Goal: Task Accomplishment & Management: Complete application form

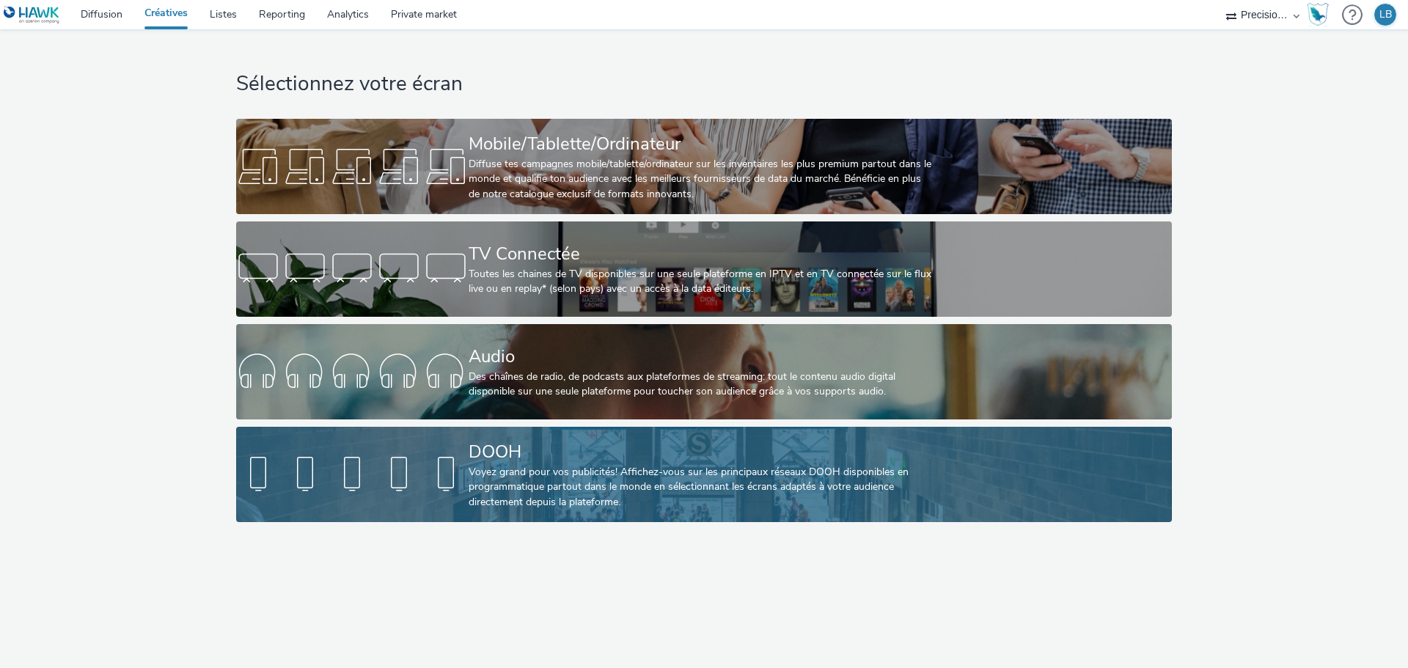
click at [664, 497] on div "Voyez grand pour vos publicités! Affichez-vous sur les principaux réseaux DOOH …" at bounding box center [701, 487] width 465 height 45
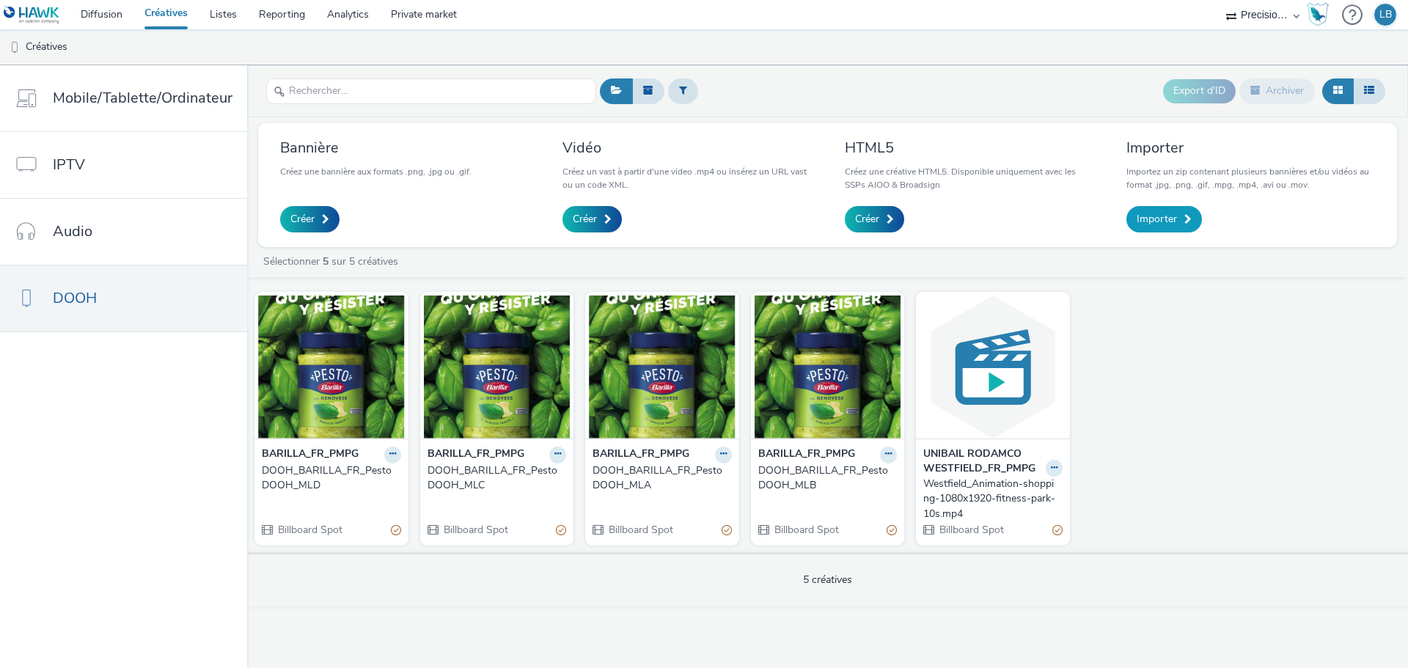
click at [1166, 213] on span "Importer" at bounding box center [1157, 219] width 40 height 15
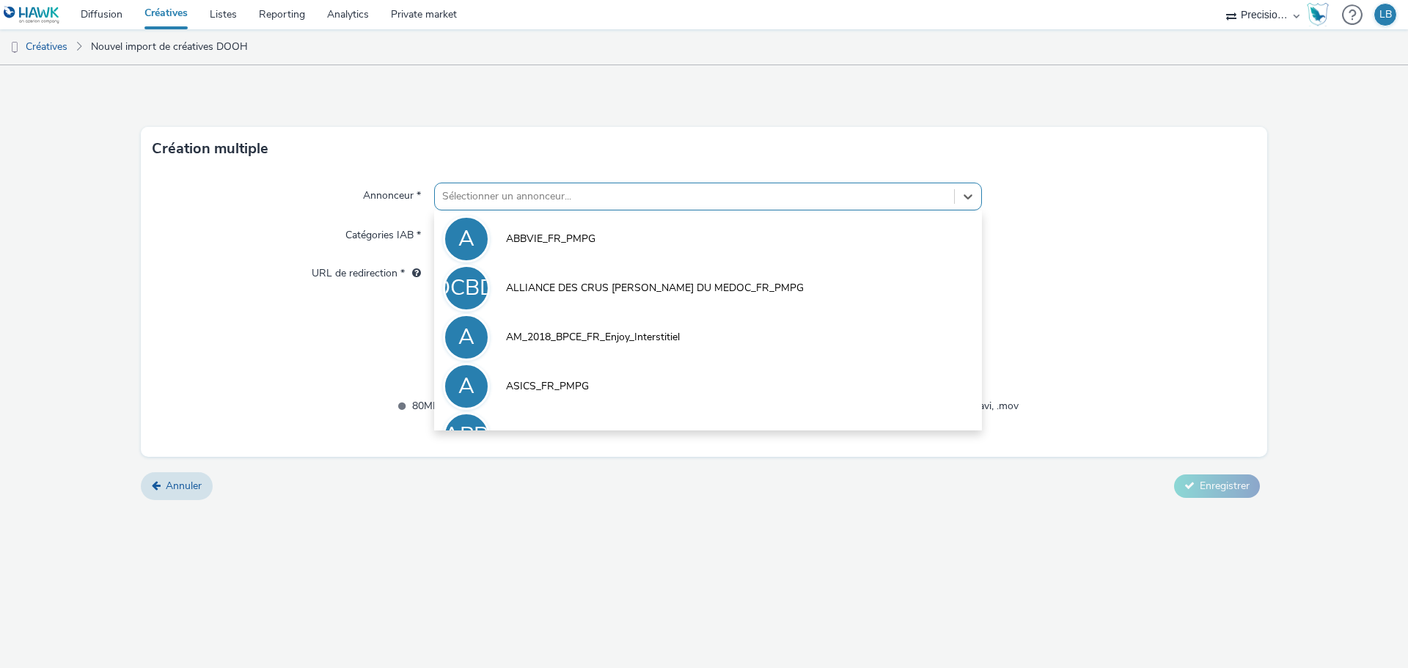
click at [572, 208] on div "Sélectionner un annonceur..." at bounding box center [694, 196] width 519 height 23
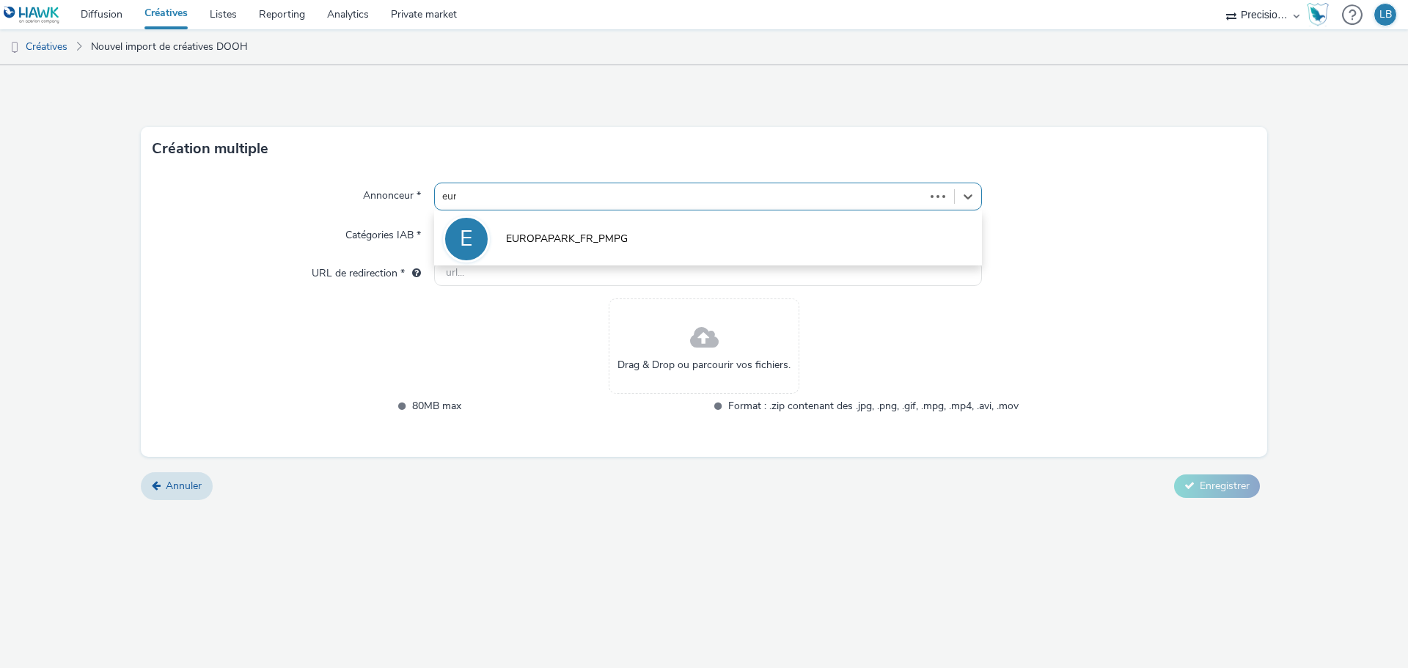
type input "euro"
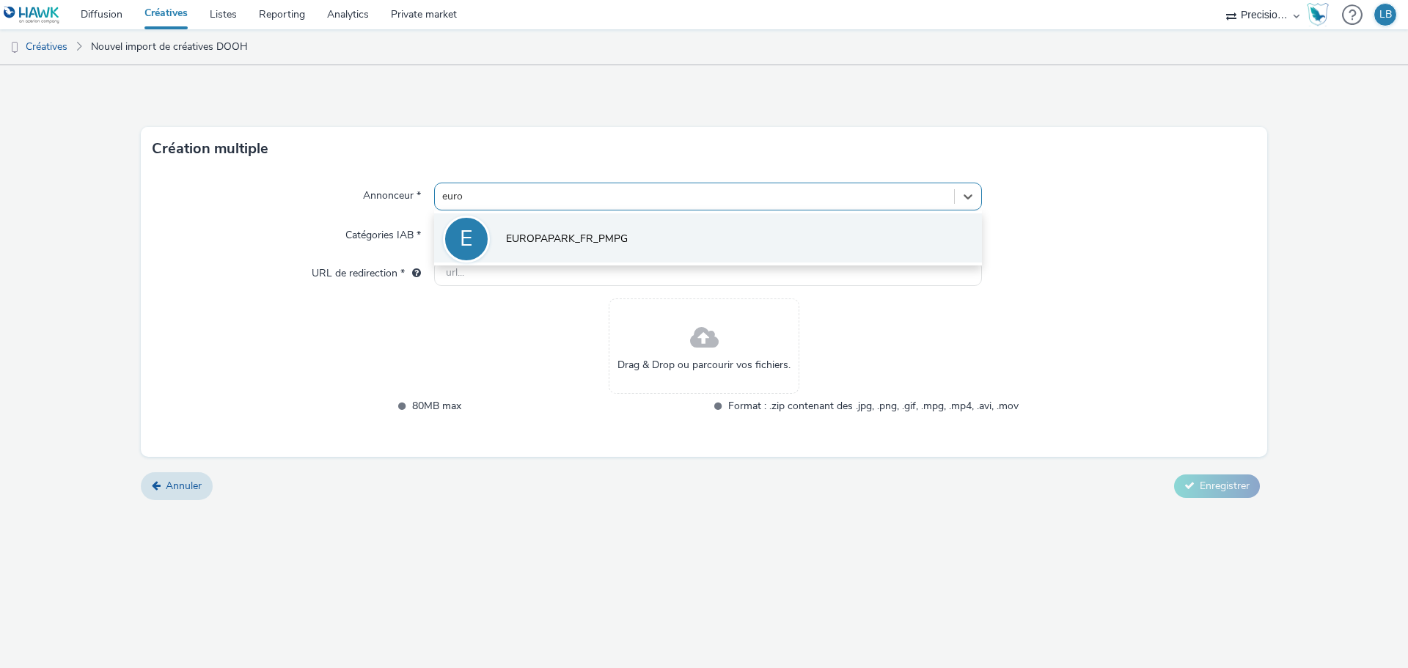
click at [638, 239] on li "E EUROPAPARK_FR_PMPG" at bounding box center [708, 237] width 548 height 49
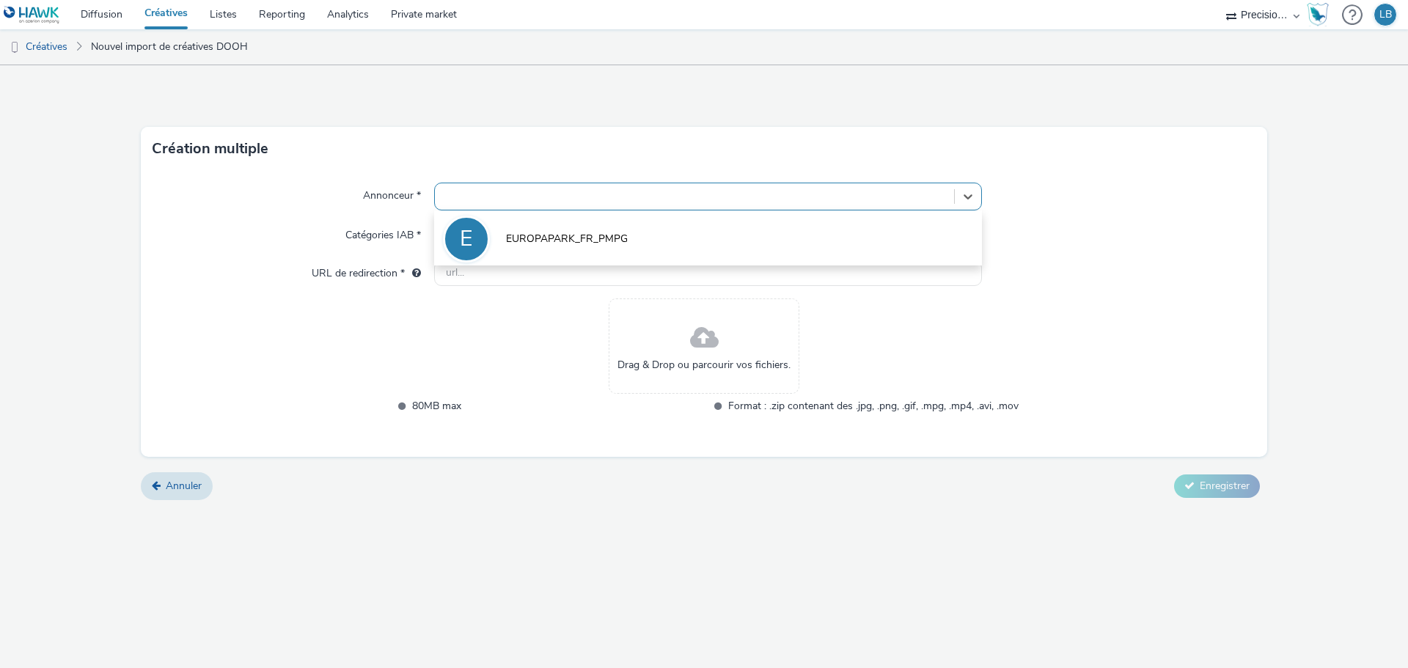
type input "http://europapark.de"
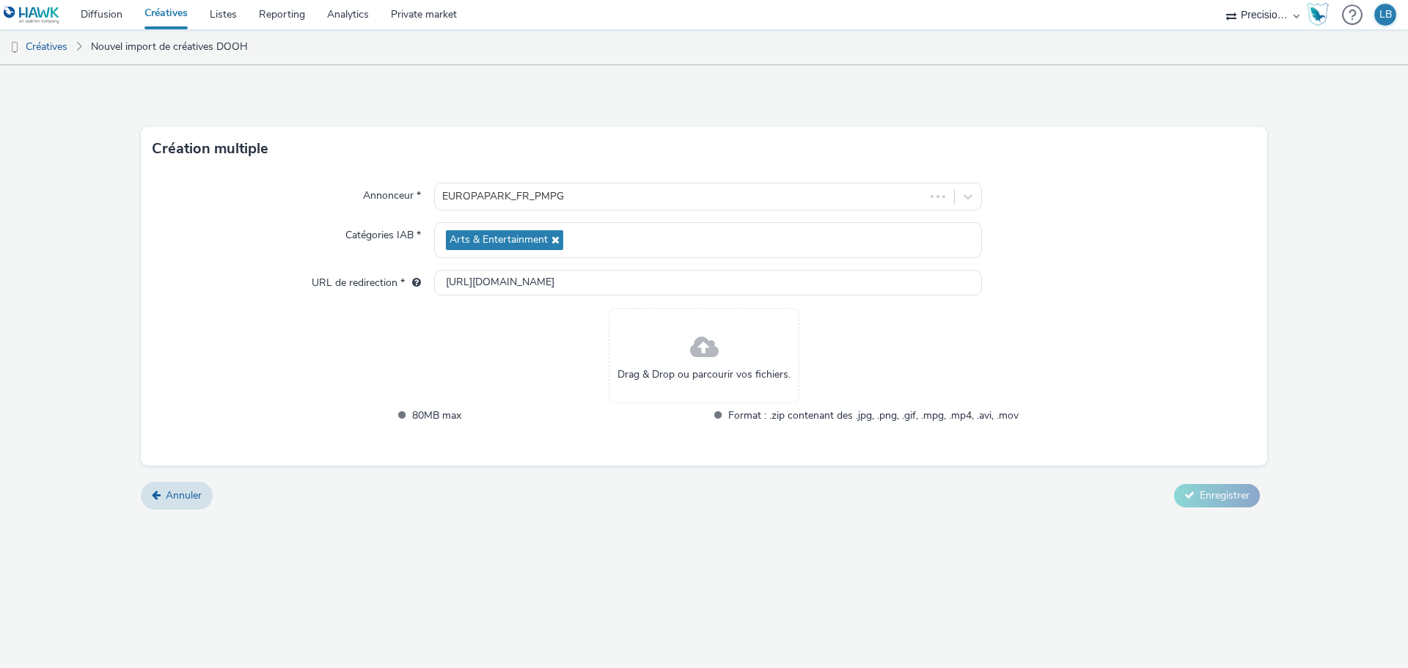
click at [703, 348] on span at bounding box center [704, 347] width 29 height 39
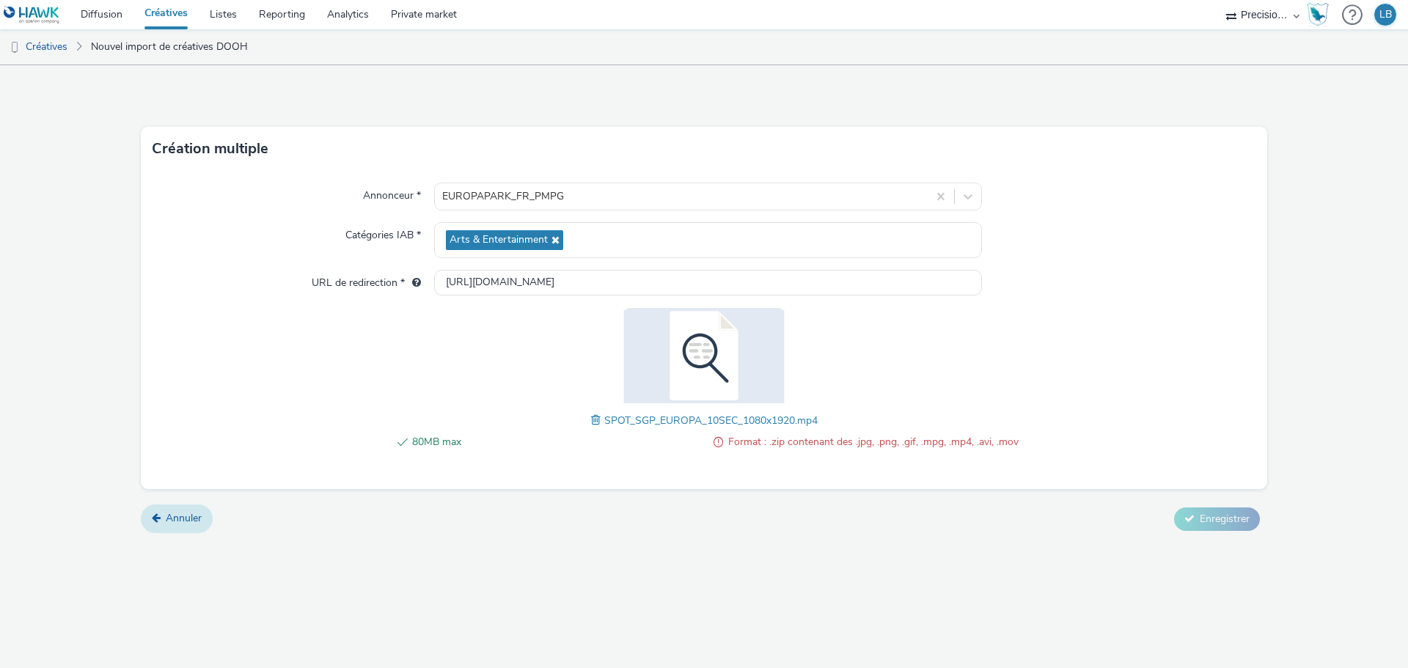
click at [175, 529] on link "Annuler" at bounding box center [177, 518] width 72 height 28
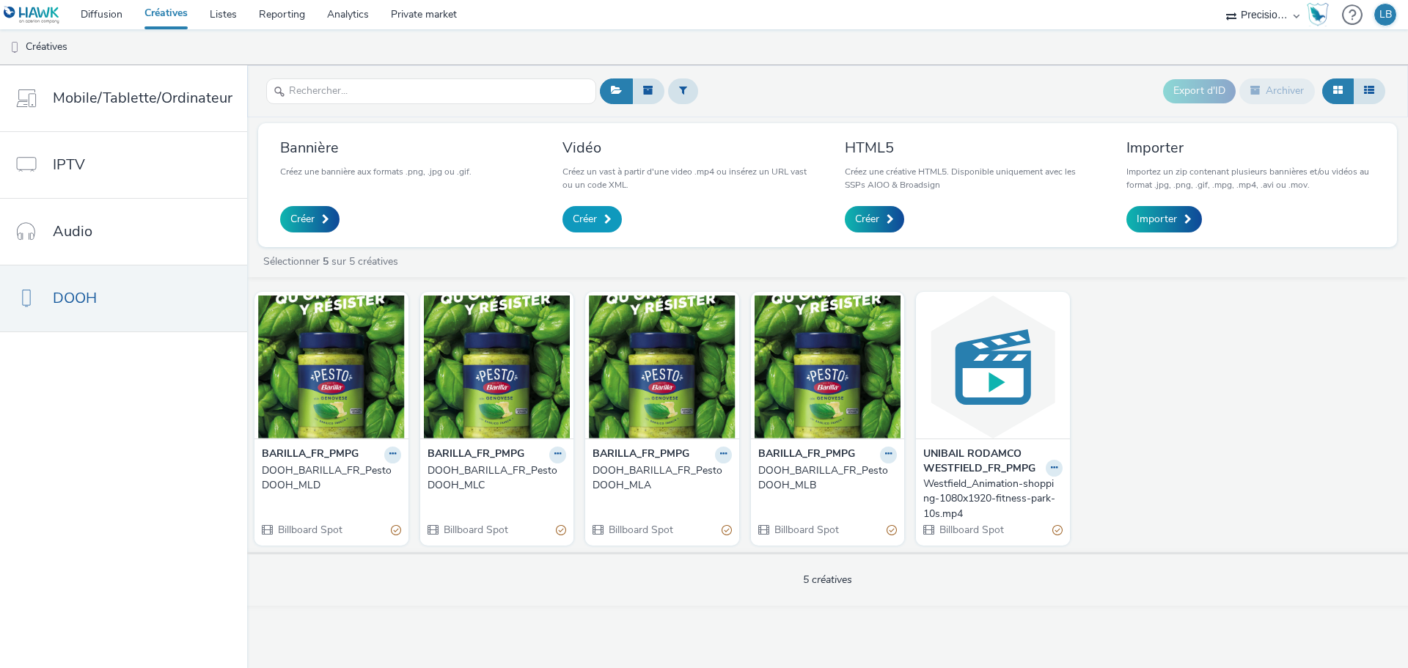
click at [592, 223] on span "Créer" at bounding box center [585, 219] width 24 height 15
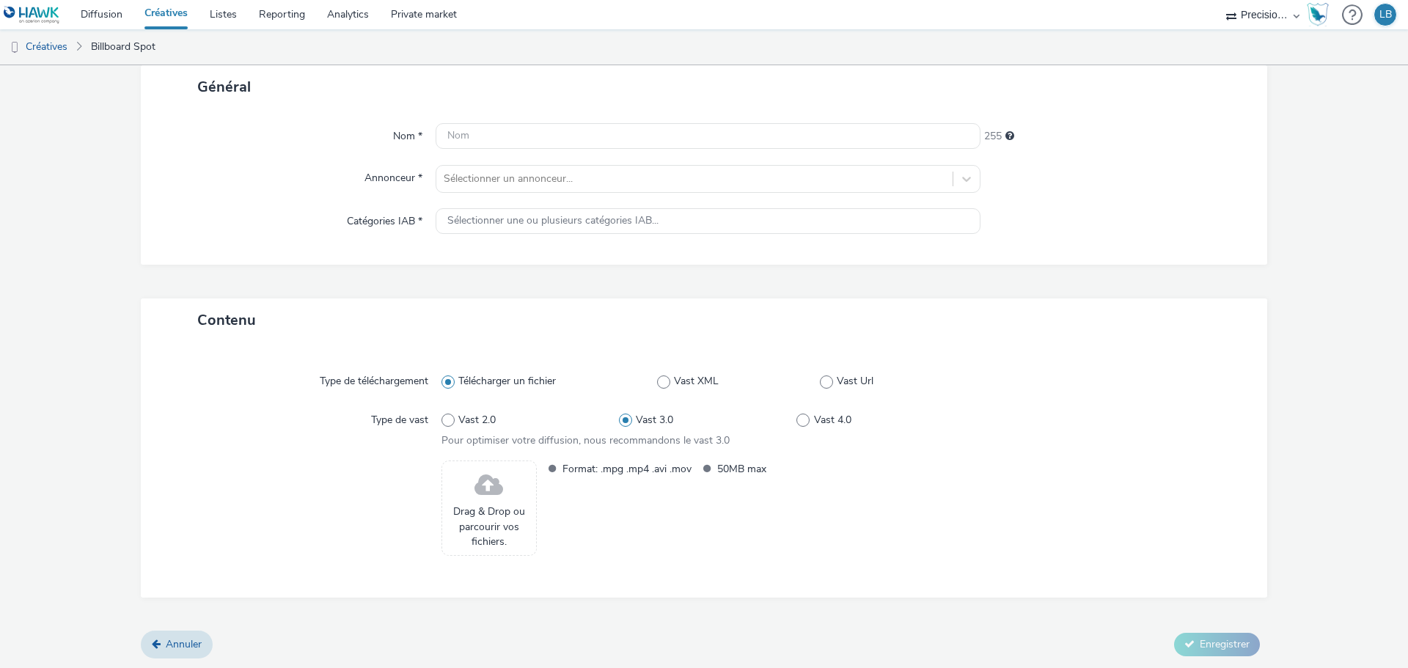
scroll to position [90, 0]
click at [477, 496] on span at bounding box center [488, 485] width 29 height 39
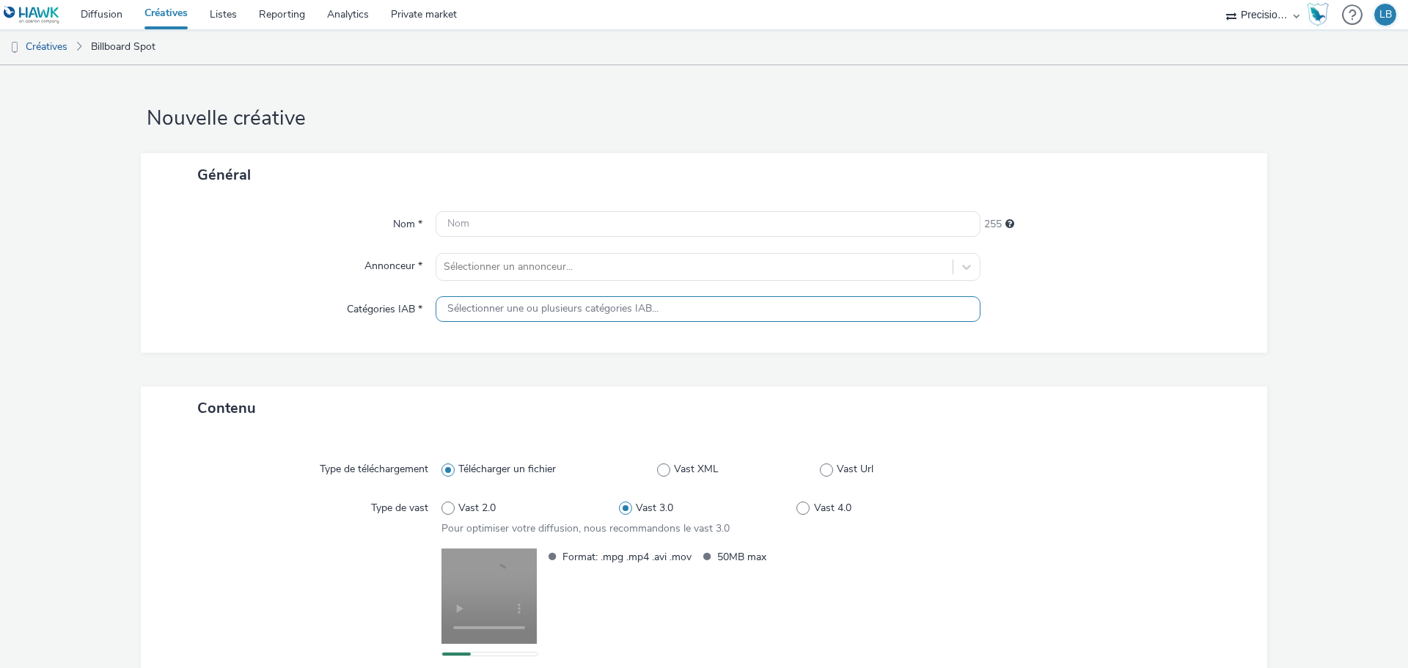
scroll to position [0, 0]
drag, startPoint x: 518, startPoint y: 232, endPoint x: 517, endPoint y: 243, distance: 10.3
click at [518, 240] on div "Nom * 255 Annonceur * Sélectionner un annonceur... Catégories IAB * Sélectionne…" at bounding box center [704, 276] width 1126 height 156
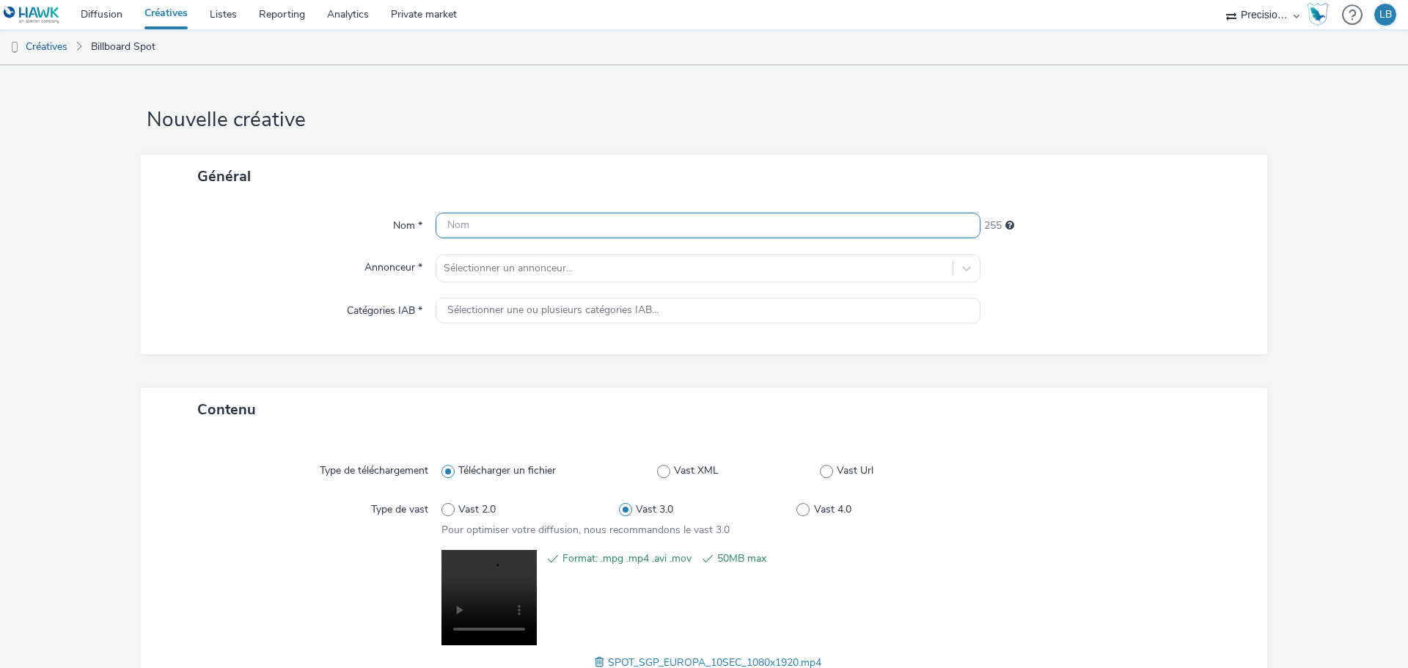
type input "E"
type input "2025_Europa Park_Film 50ans_DOOH"
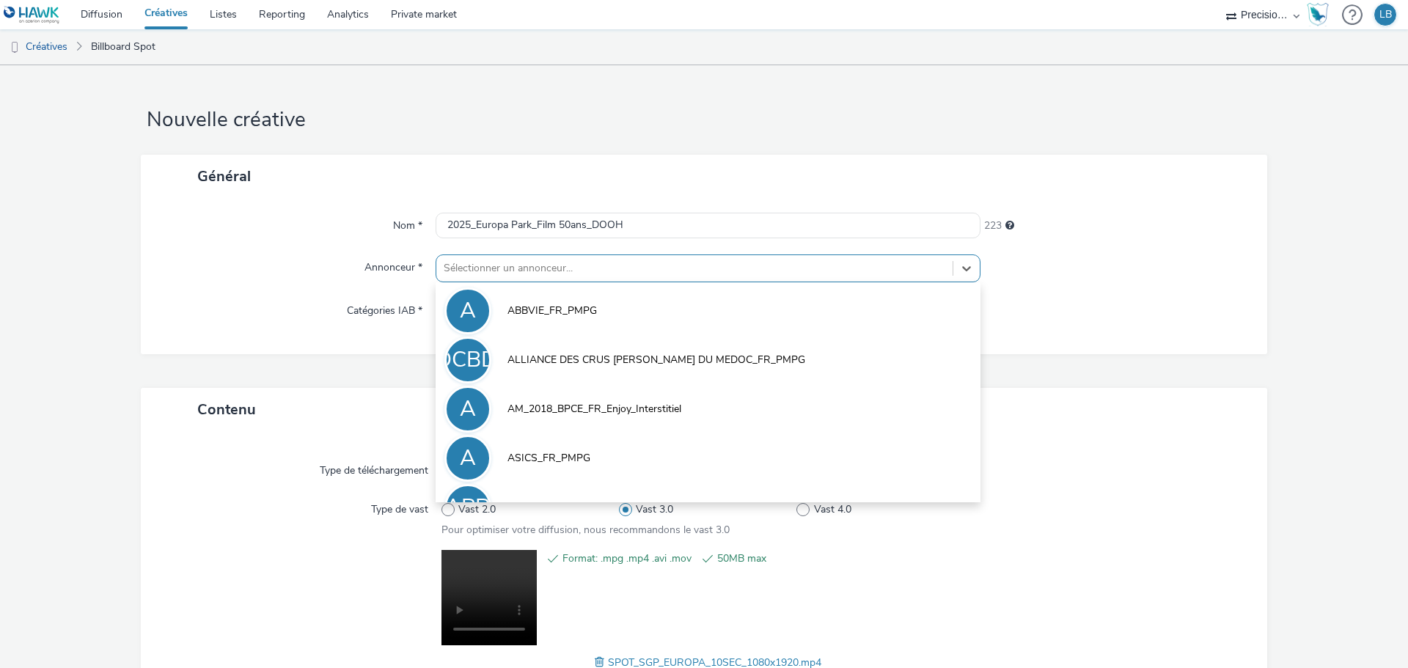
click at [734, 280] on div "Sélectionner un annonceur..." at bounding box center [694, 268] width 516 height 23
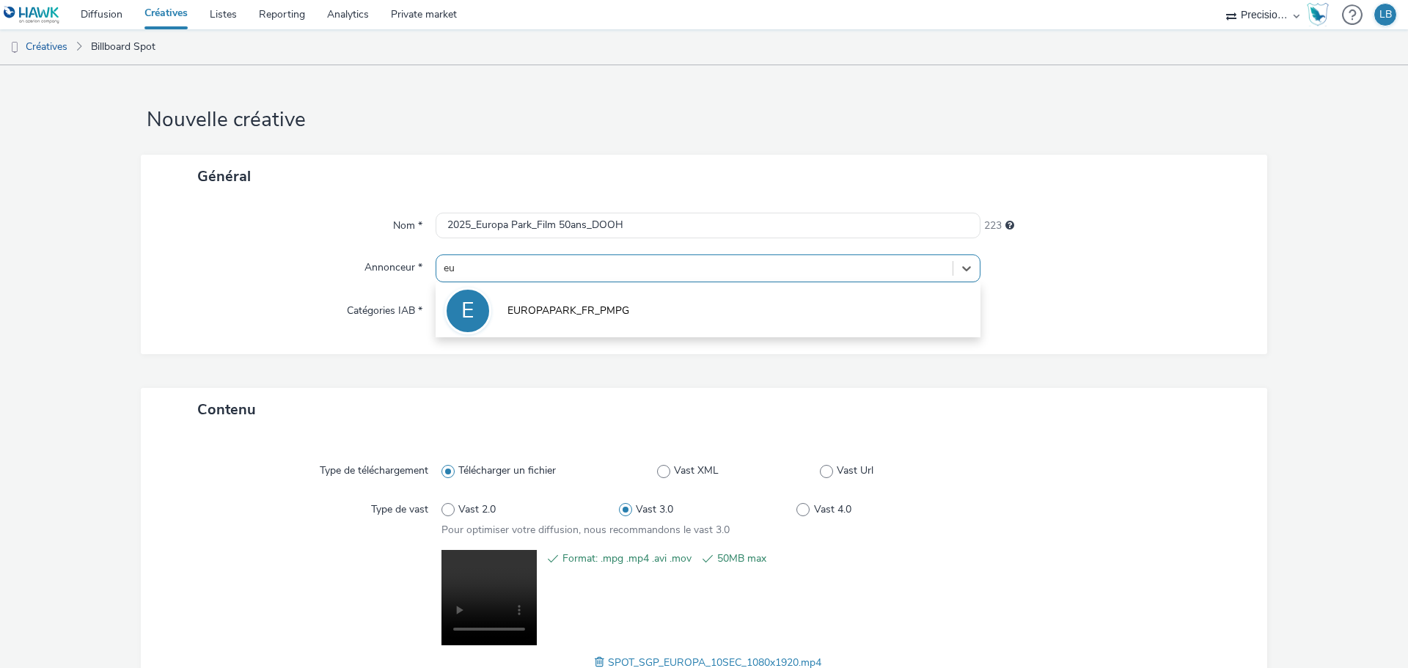
type input "eur"
click at [586, 313] on span "EUROPAPARK_FR_PMPG" at bounding box center [568, 311] width 122 height 15
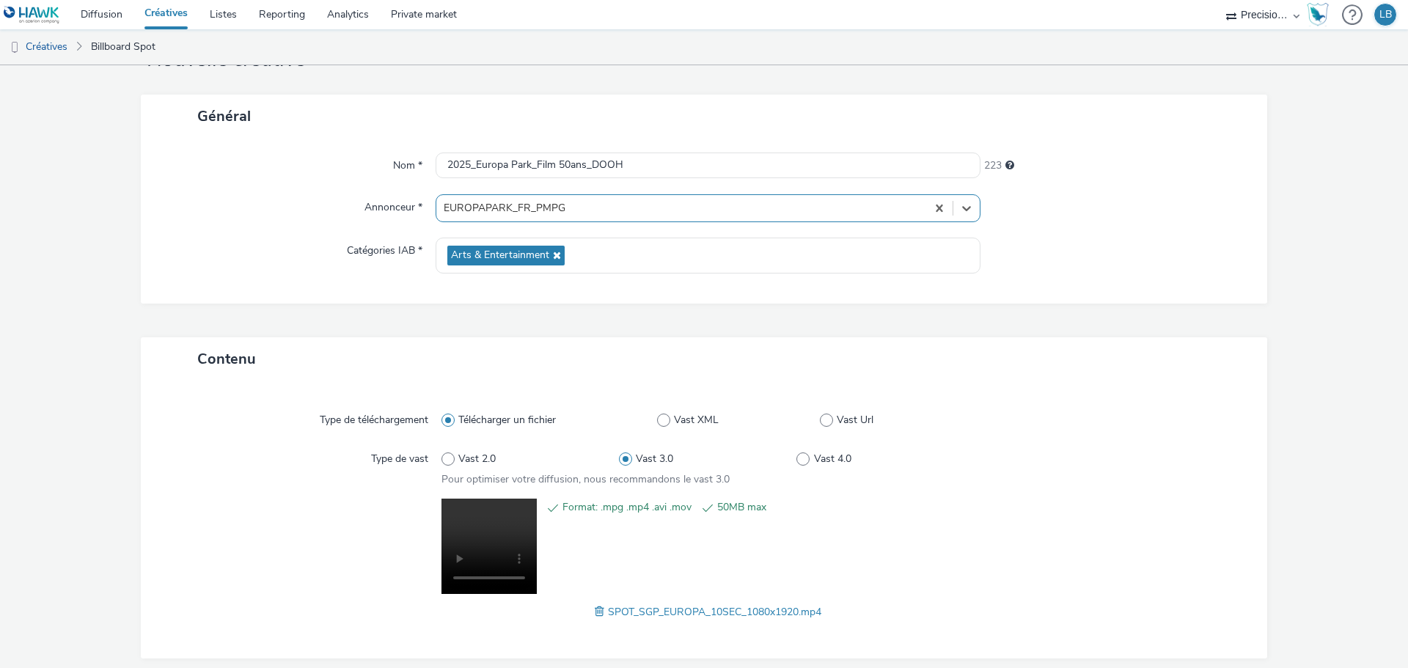
scroll to position [122, 0]
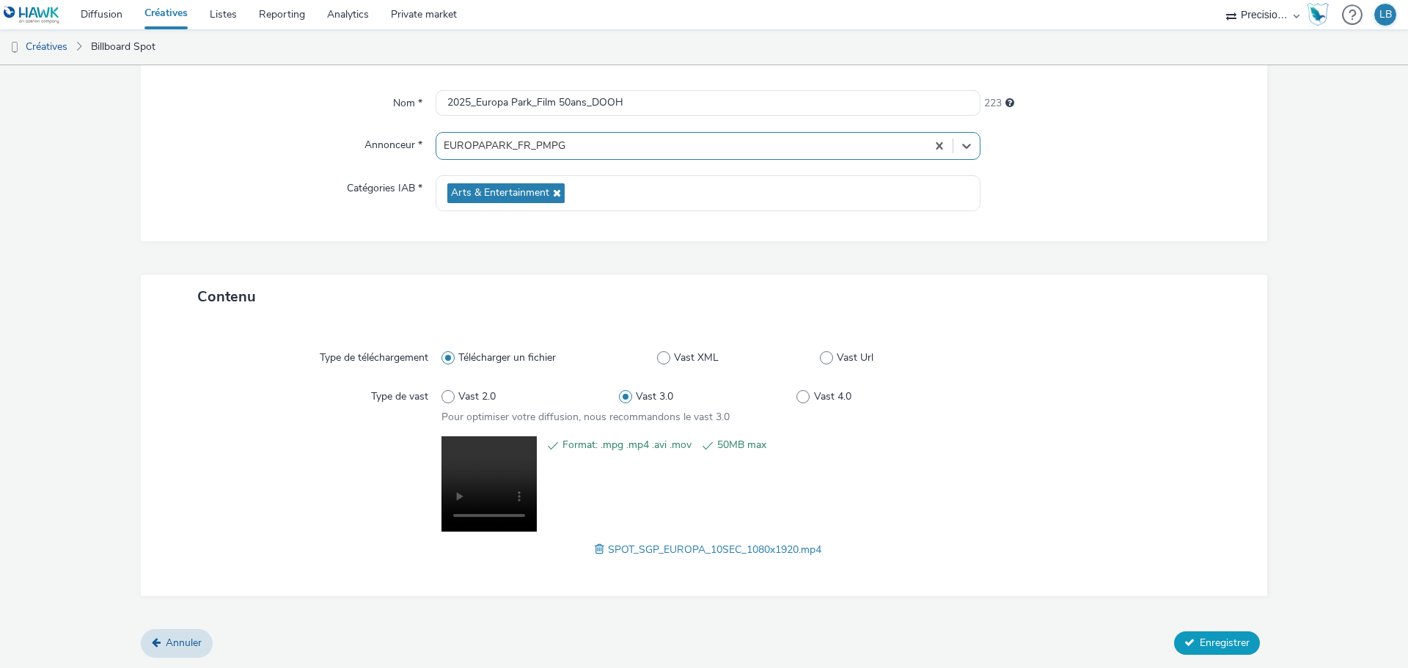
click at [1229, 637] on span "Enregistrer" at bounding box center [1225, 643] width 50 height 14
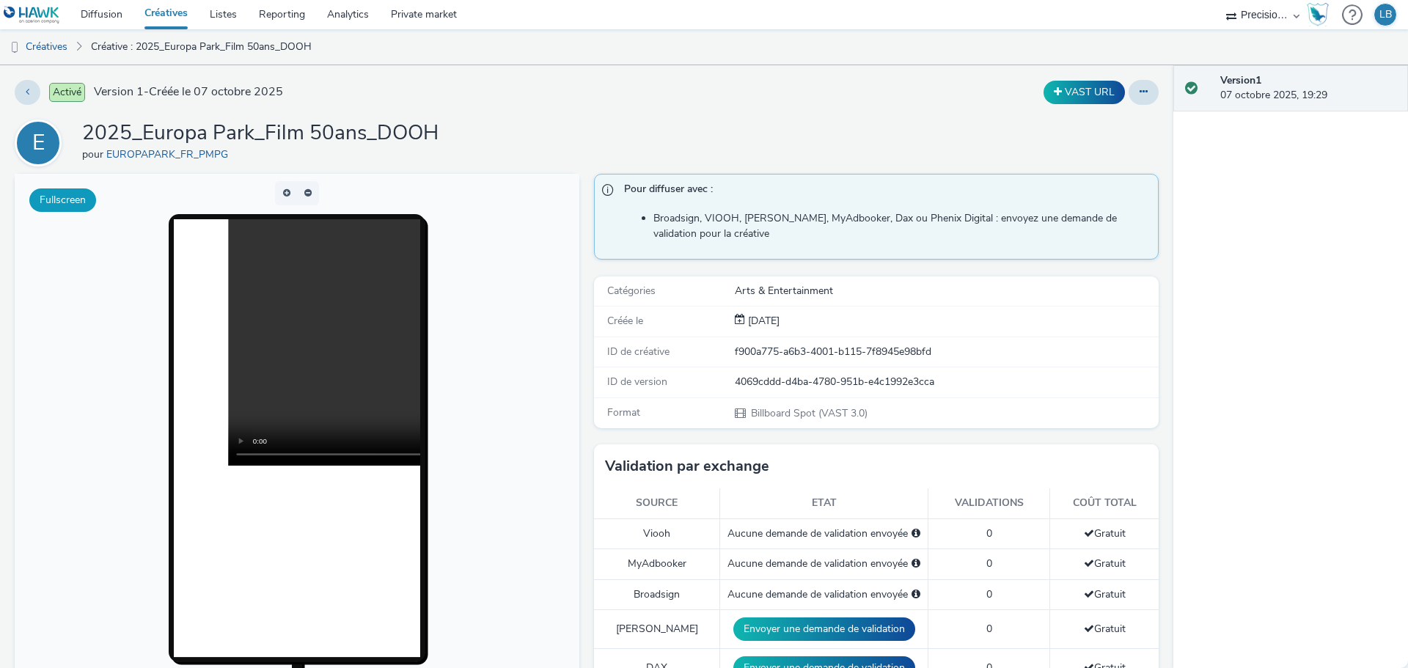
click at [54, 204] on button "Fullscreen" at bounding box center [62, 199] width 67 height 23
click at [27, 92] on icon at bounding box center [28, 92] width 4 height 10
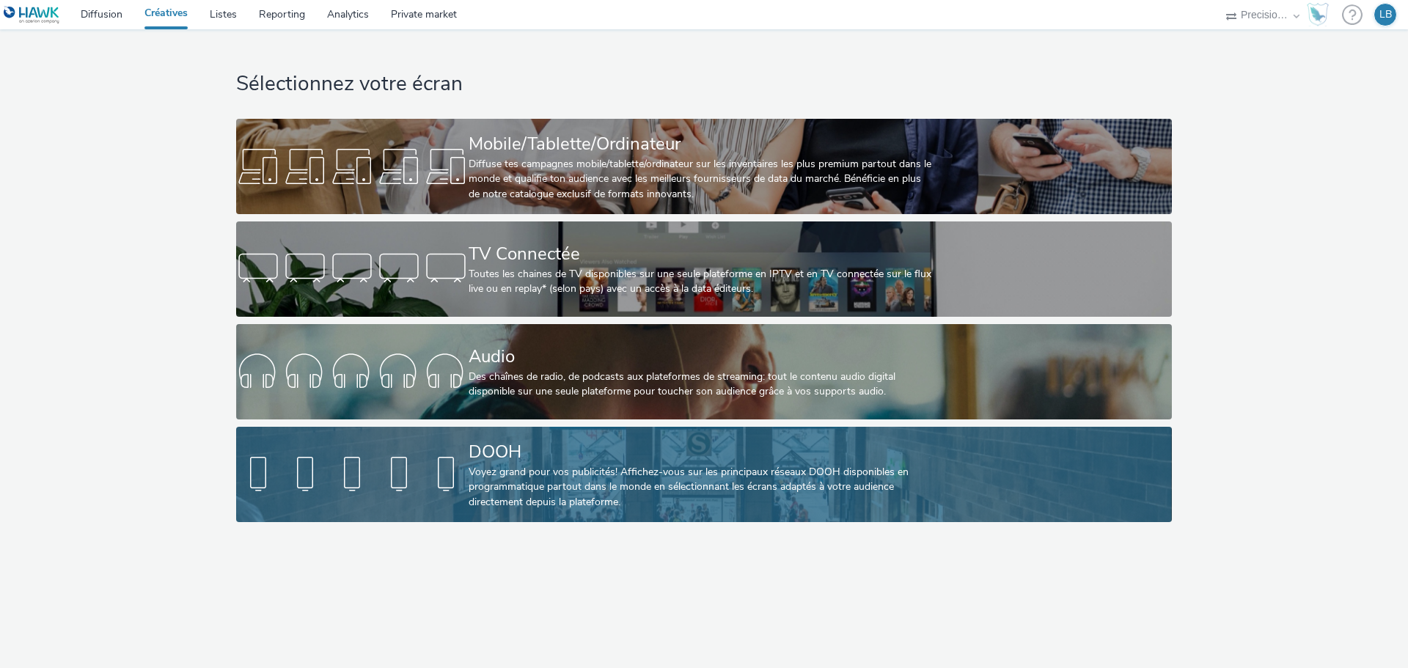
click at [654, 484] on div "Voyez grand pour vos publicités! Affichez-vous sur les principaux réseaux DOOH …" at bounding box center [701, 487] width 465 height 45
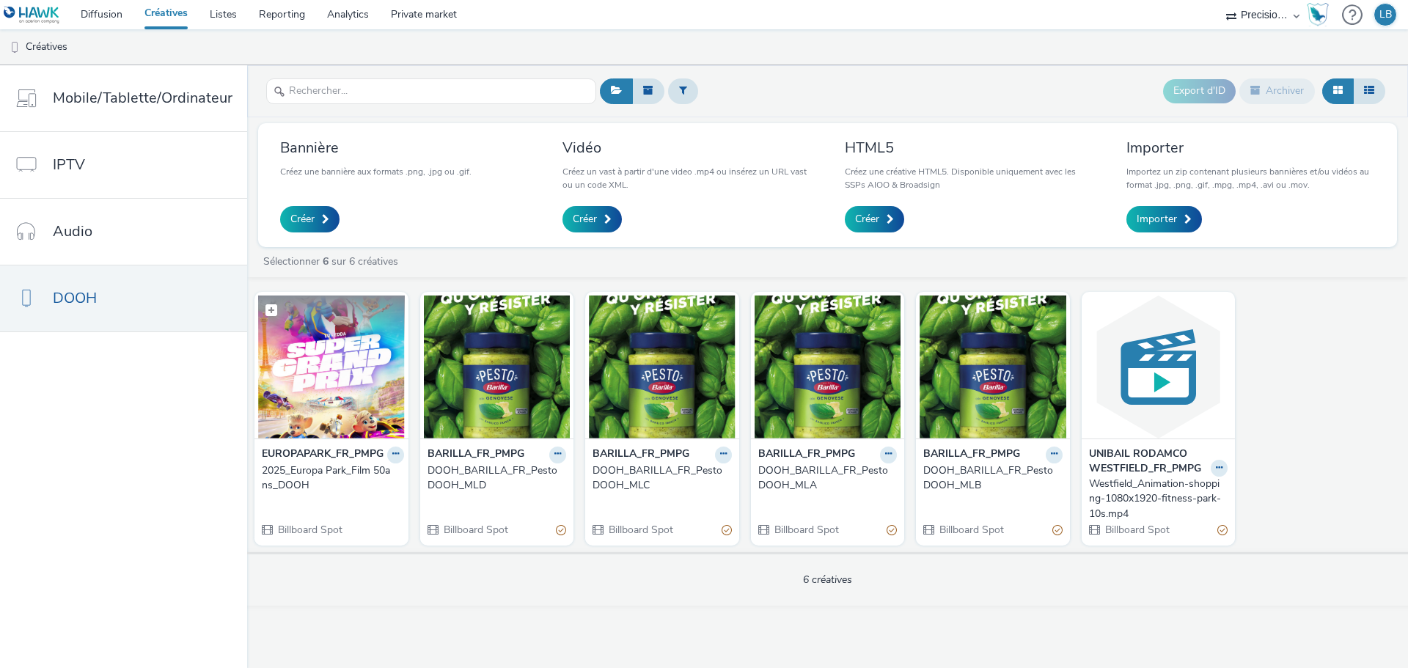
click at [328, 355] on img at bounding box center [331, 367] width 147 height 143
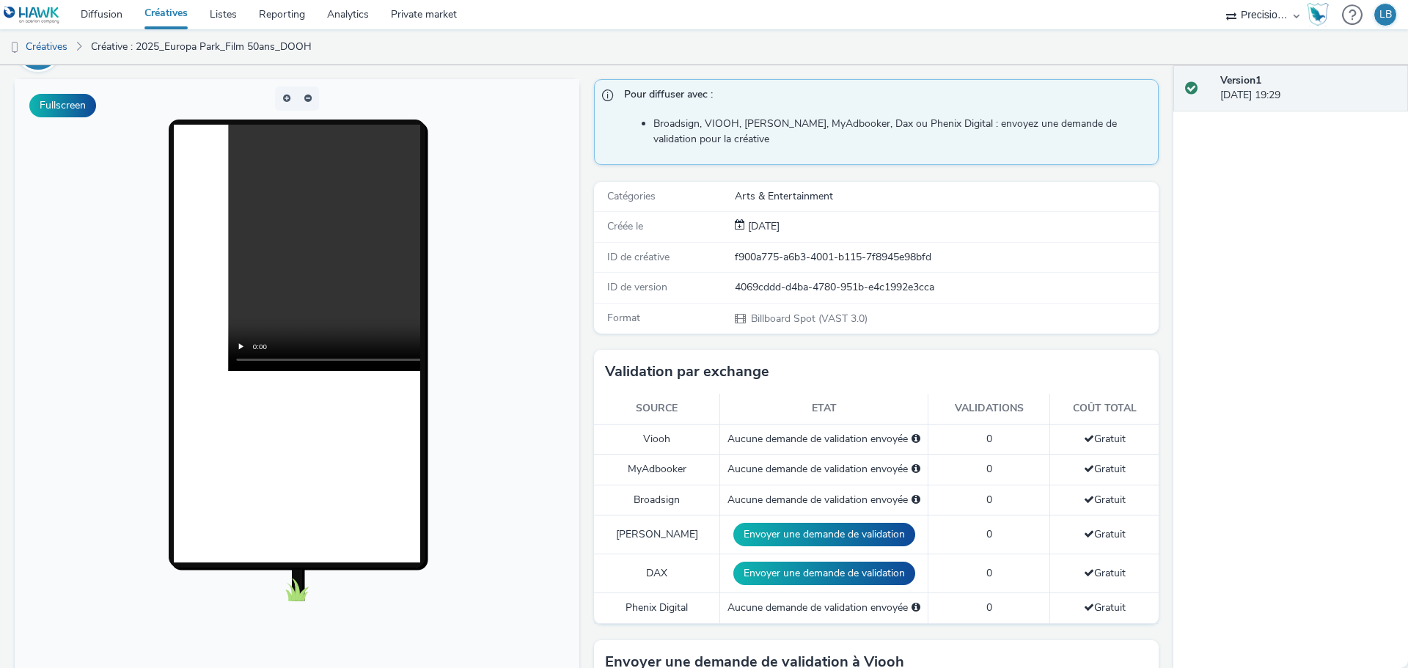
scroll to position [367, 0]
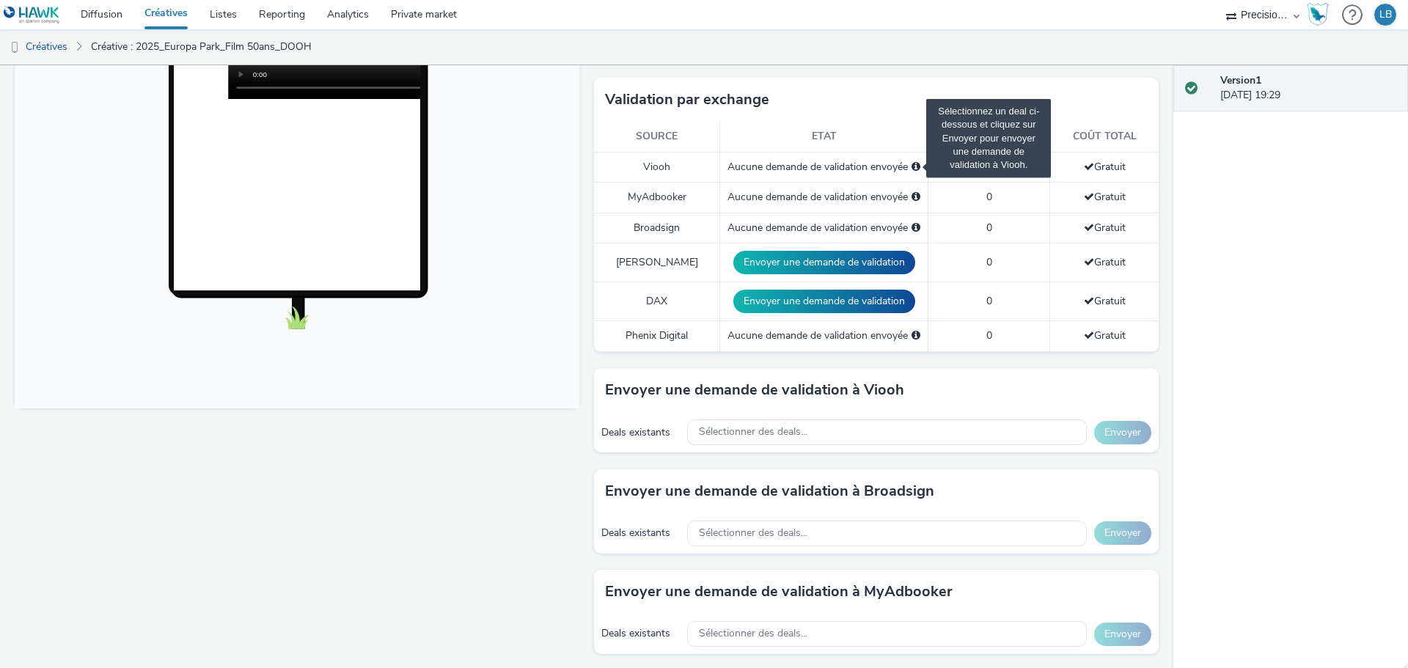
click at [911, 163] on span "Sélectionnez un deal ci-dessous et cliquez sur Envoyer pour envoyer une demande…" at bounding box center [915, 166] width 9 height 10
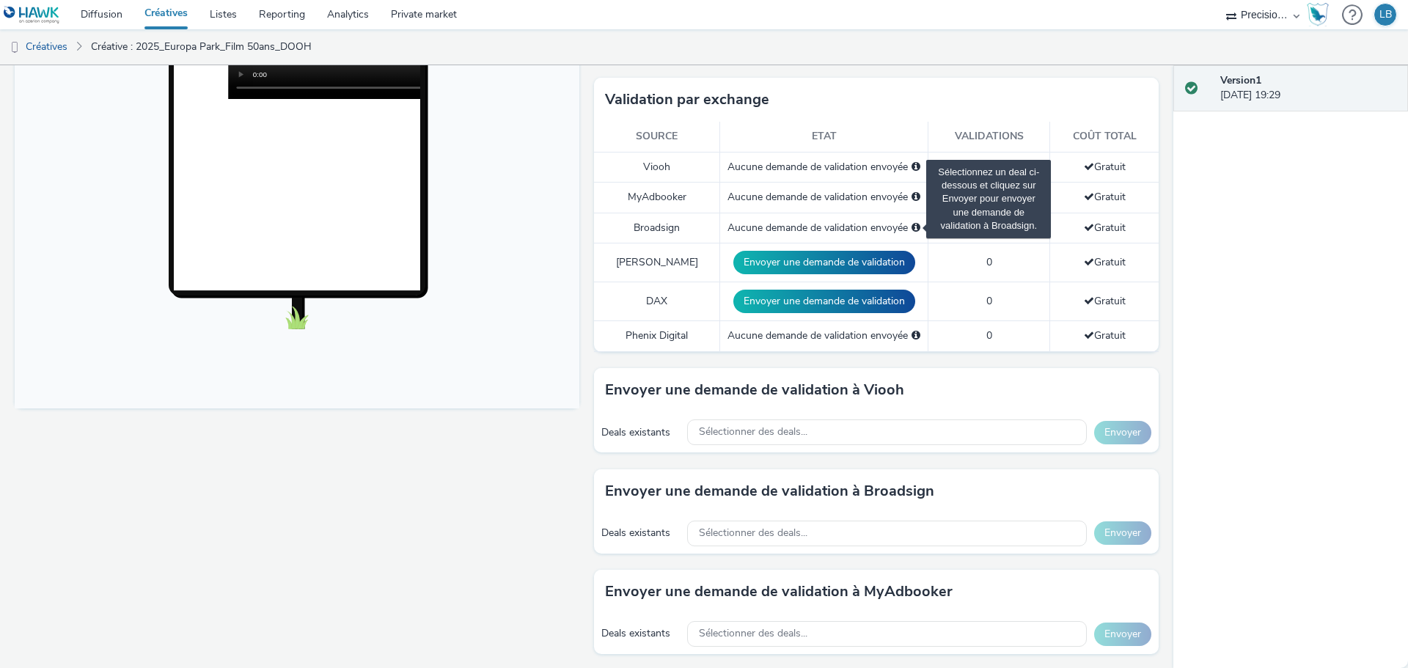
click at [911, 226] on span "Sélectionnez un deal ci-dessous et cliquez sur Envoyer pour envoyer une demande…" at bounding box center [915, 227] width 9 height 10
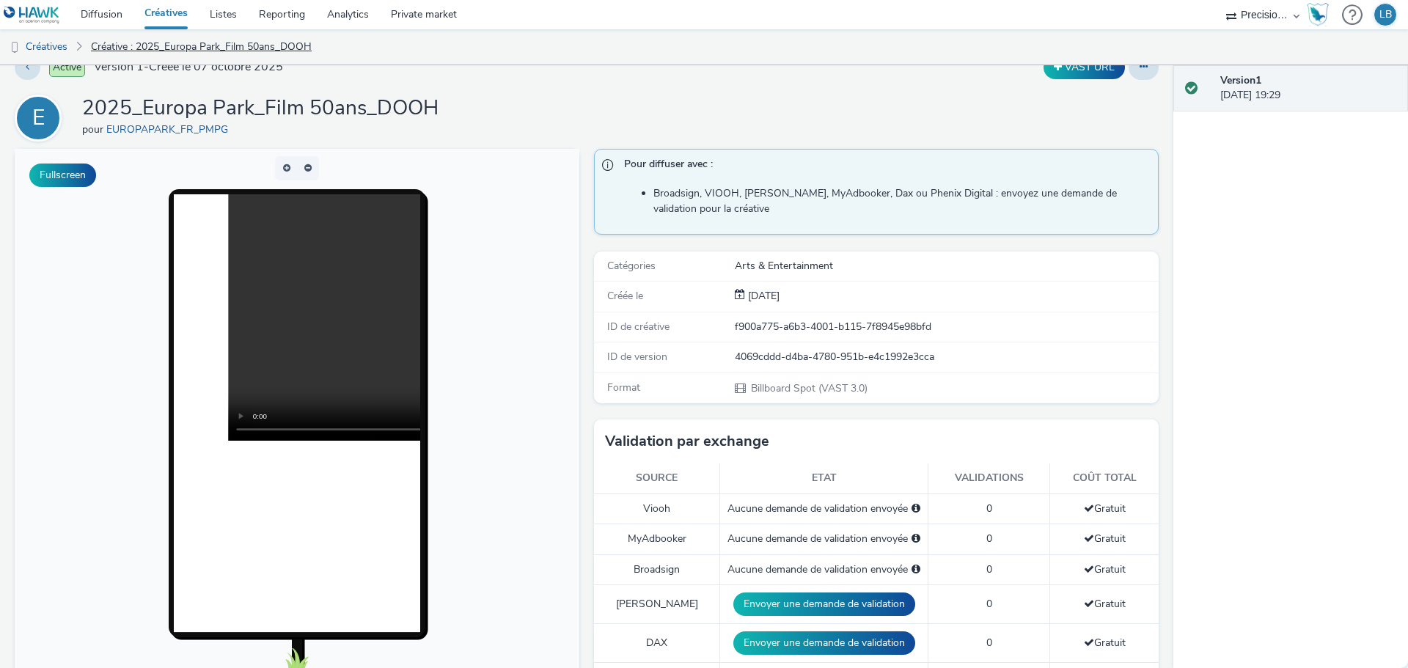
scroll to position [0, 0]
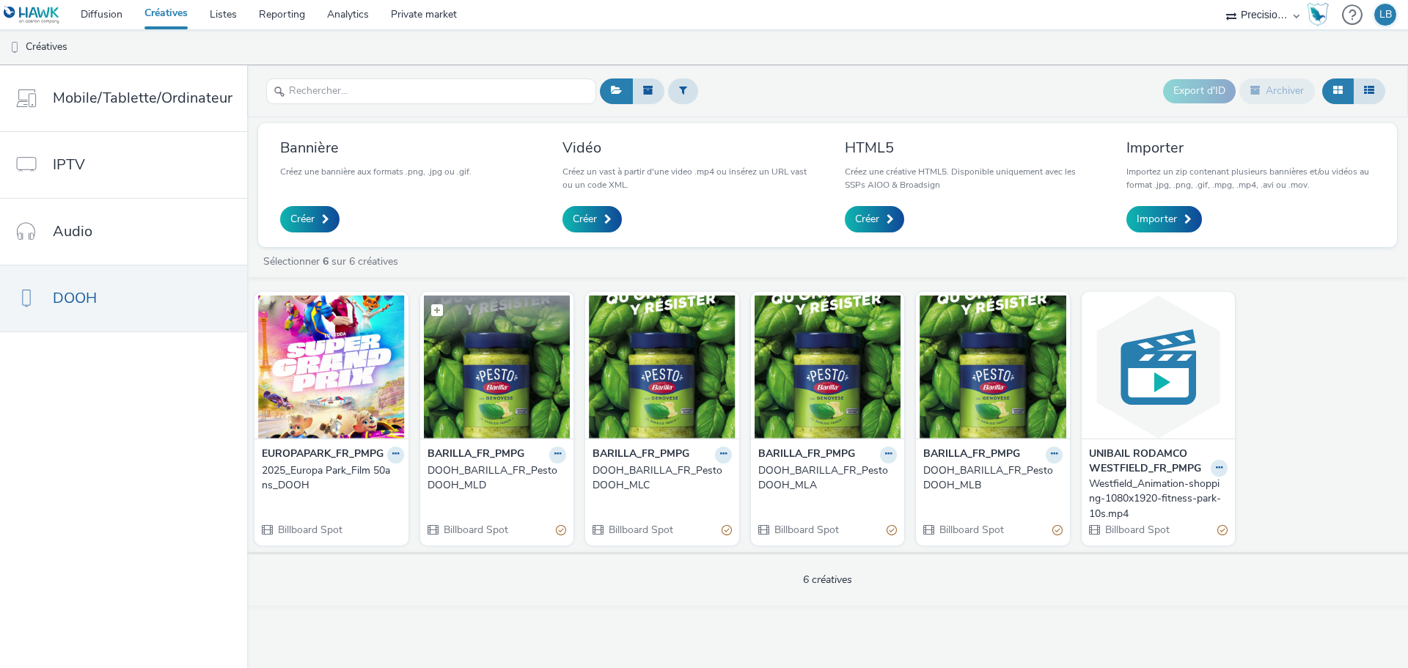
click at [511, 370] on img at bounding box center [497, 367] width 147 height 143
click at [339, 360] on img at bounding box center [331, 367] width 147 height 143
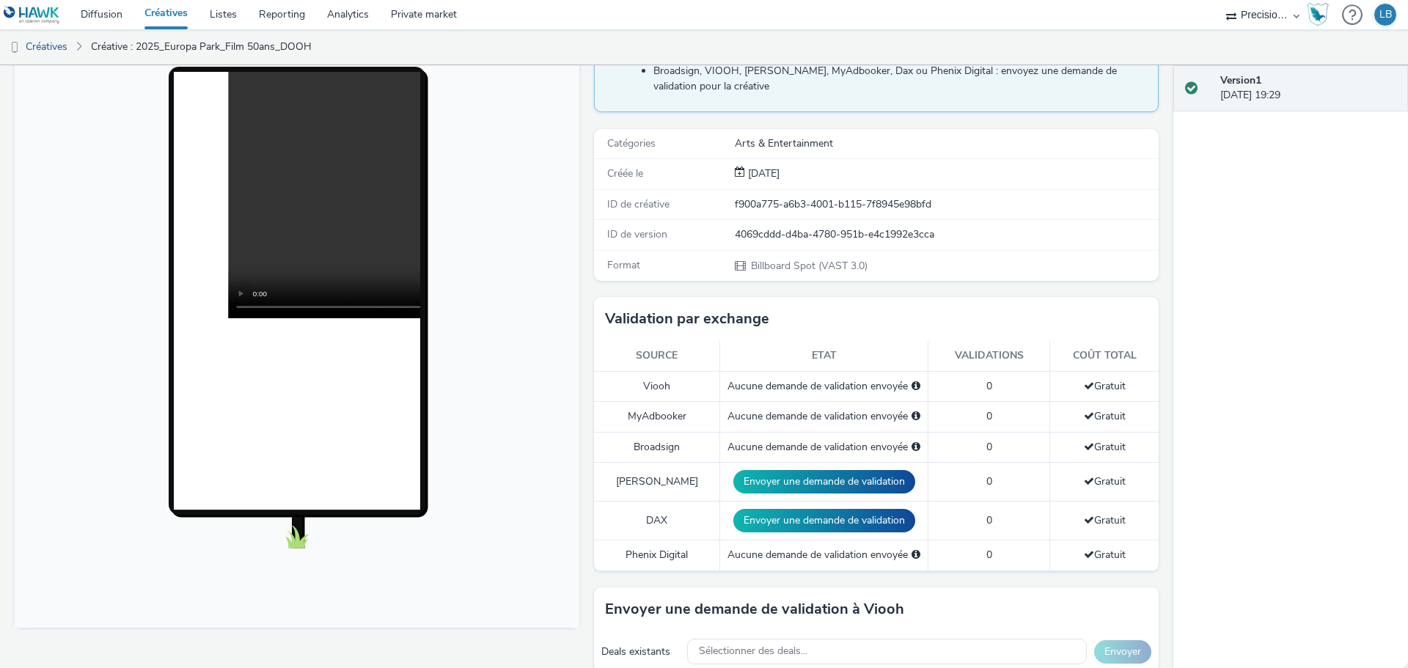
scroll to position [147, 0]
